Goal: Task Accomplishment & Management: Complete application form

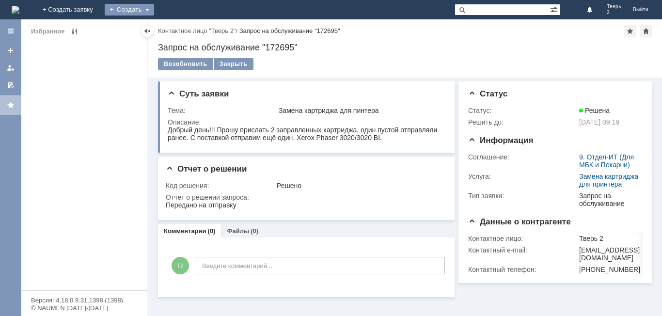
click at [154, 9] on div "Создать" at bounding box center [129, 10] width 49 height 12
click at [180, 32] on link "Заявка" at bounding box center [144, 29] width 74 height 12
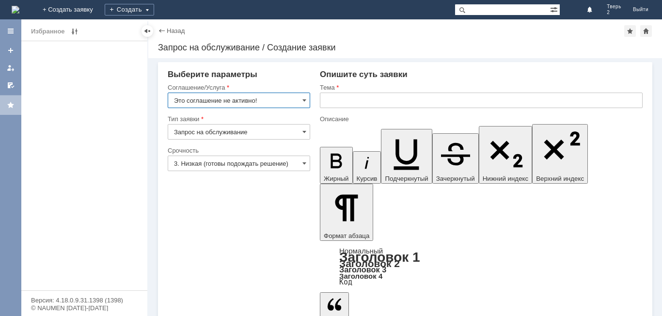
click at [331, 101] on input "text" at bounding box center [481, 101] width 323 height 16
click at [304, 99] on span at bounding box center [305, 100] width 4 height 8
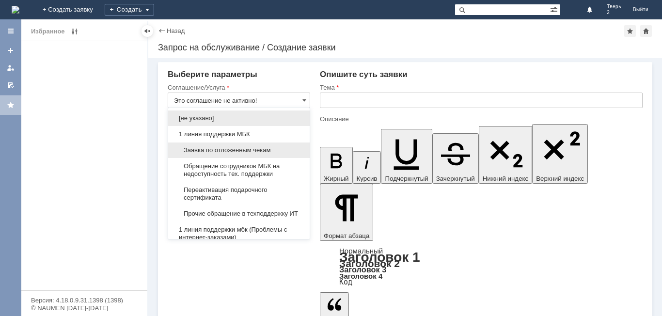
click at [272, 148] on span "Заявка по отложенным чекам" at bounding box center [239, 150] width 130 height 8
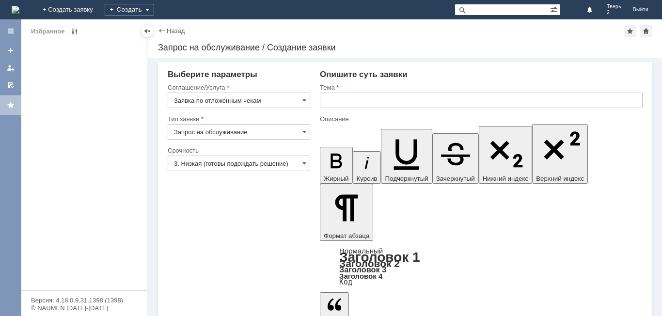
type input "Заявка по отложенным чекам"
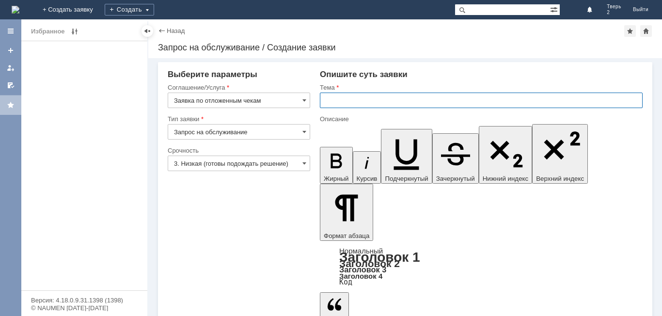
click at [325, 100] on input "text" at bounding box center [481, 101] width 323 height 16
type input "Оч"
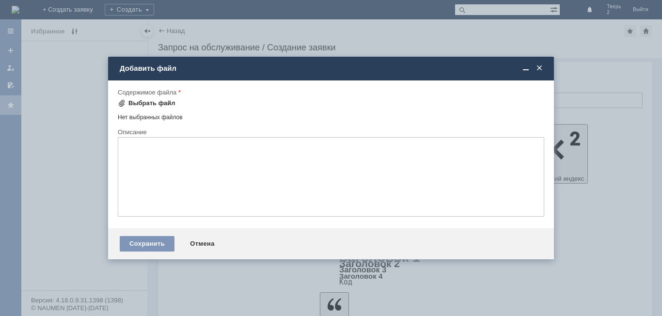
click at [147, 104] on div "Выбрать файл" at bounding box center [151, 103] width 47 height 8
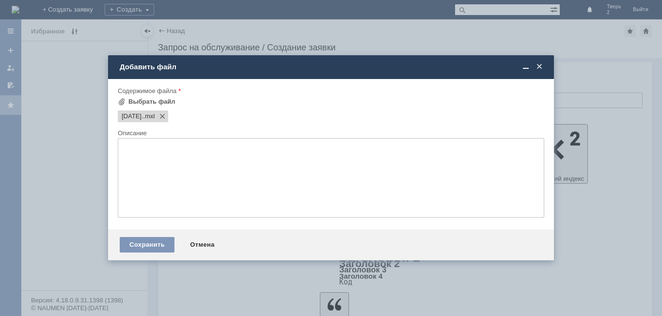
click at [540, 66] on span at bounding box center [540, 67] width 10 height 9
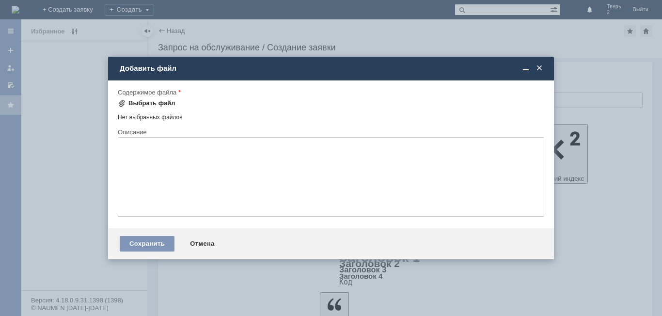
click at [163, 103] on div "Выбрать файл" at bounding box center [151, 103] width 47 height 8
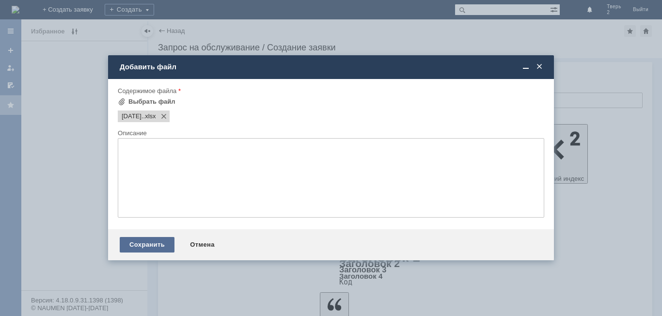
click at [146, 243] on div "Сохранить" at bounding box center [147, 245] width 55 height 16
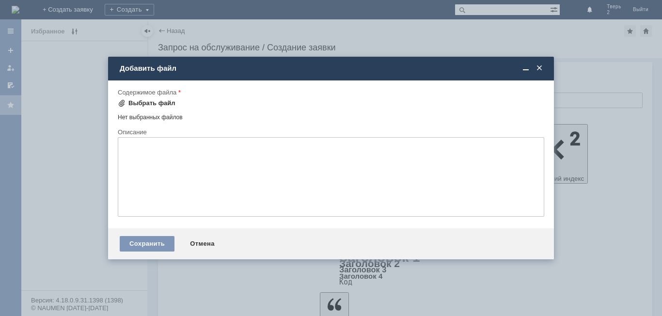
click at [145, 102] on div "Выбрать файл" at bounding box center [151, 103] width 47 height 8
click at [542, 71] on span at bounding box center [540, 68] width 10 height 9
